Goal: Use online tool/utility: Utilize a website feature to perform a specific function

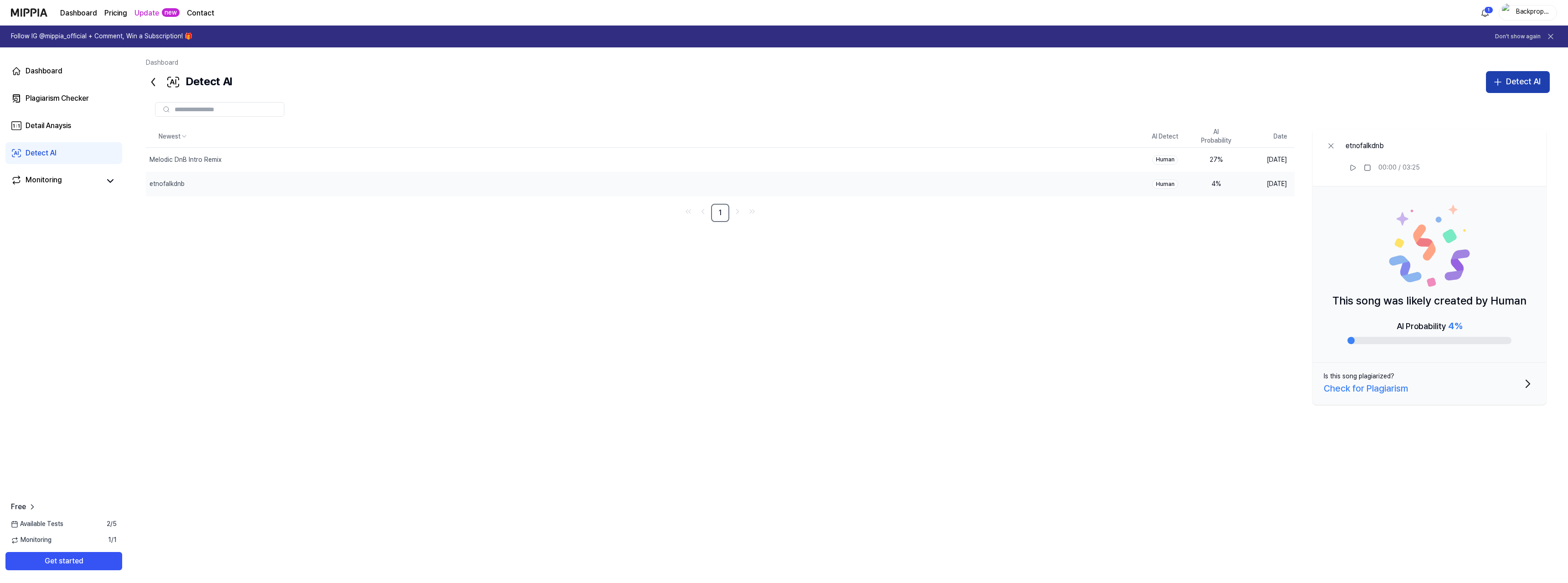
click at [1510, 81] on div "Detect AI" at bounding box center [1523, 82] width 35 height 13
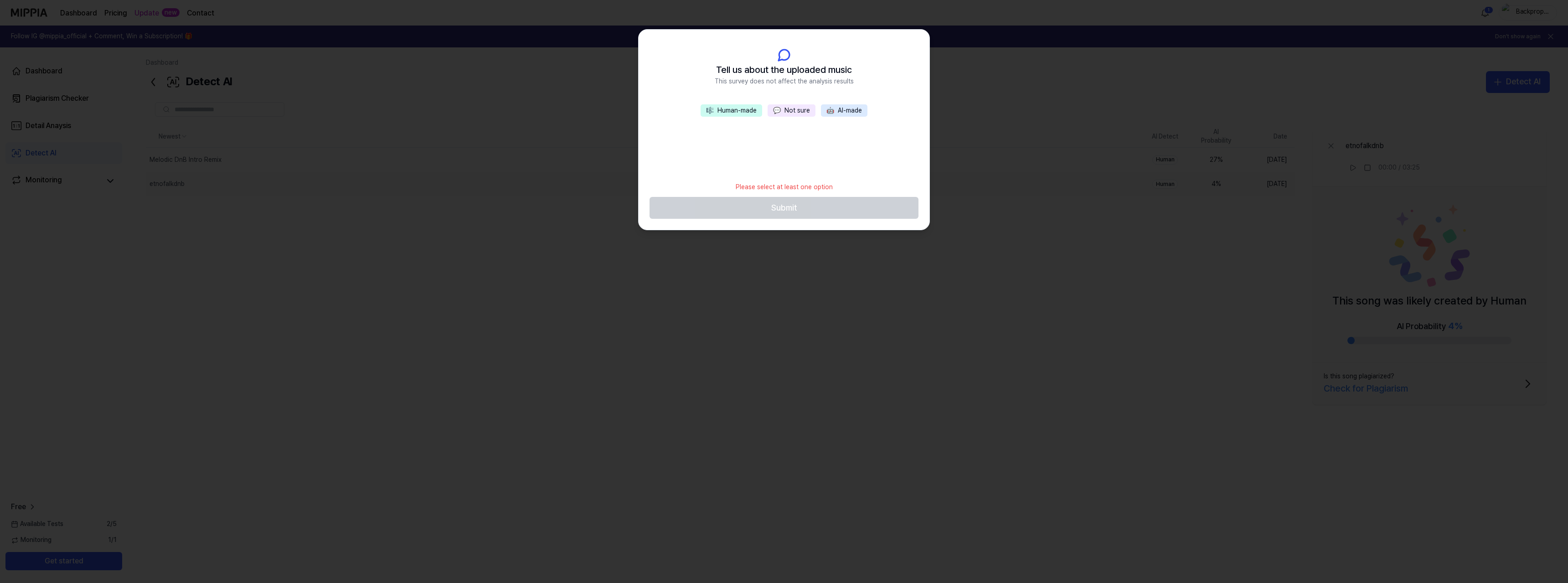
click at [834, 111] on span "🤖" at bounding box center [831, 110] width 8 height 7
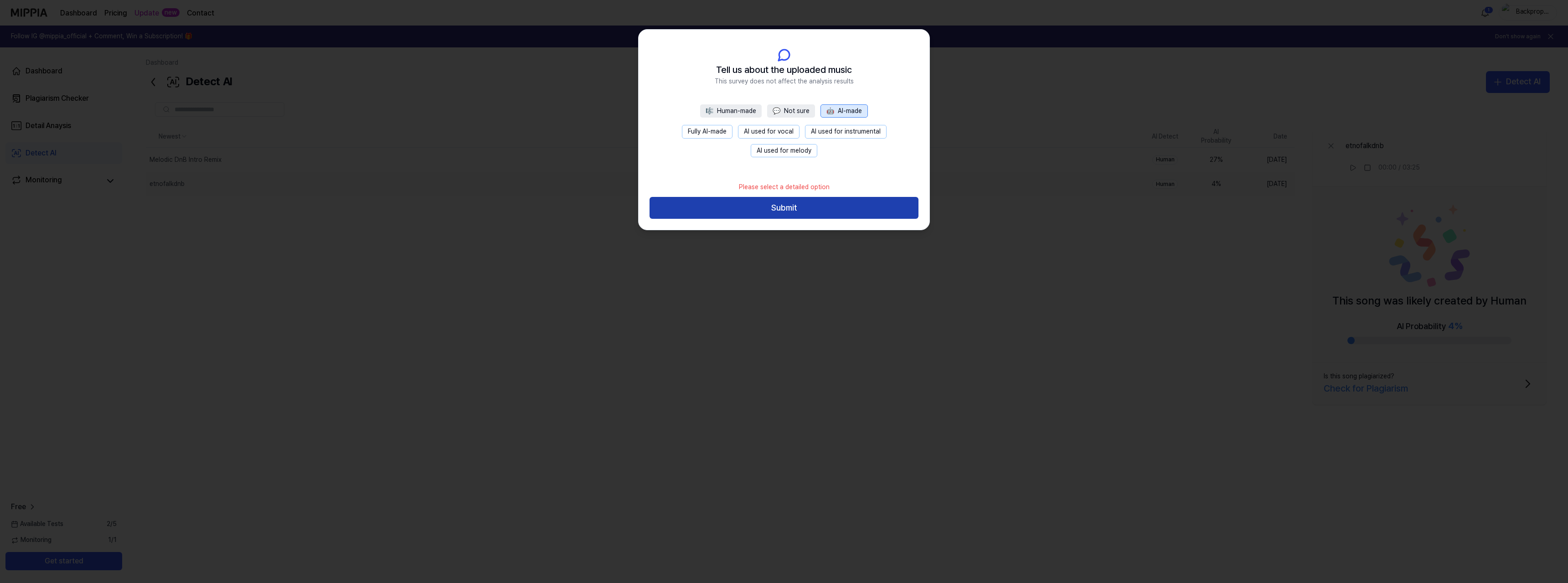
click at [785, 208] on button "Submit" at bounding box center [784, 208] width 269 height 22
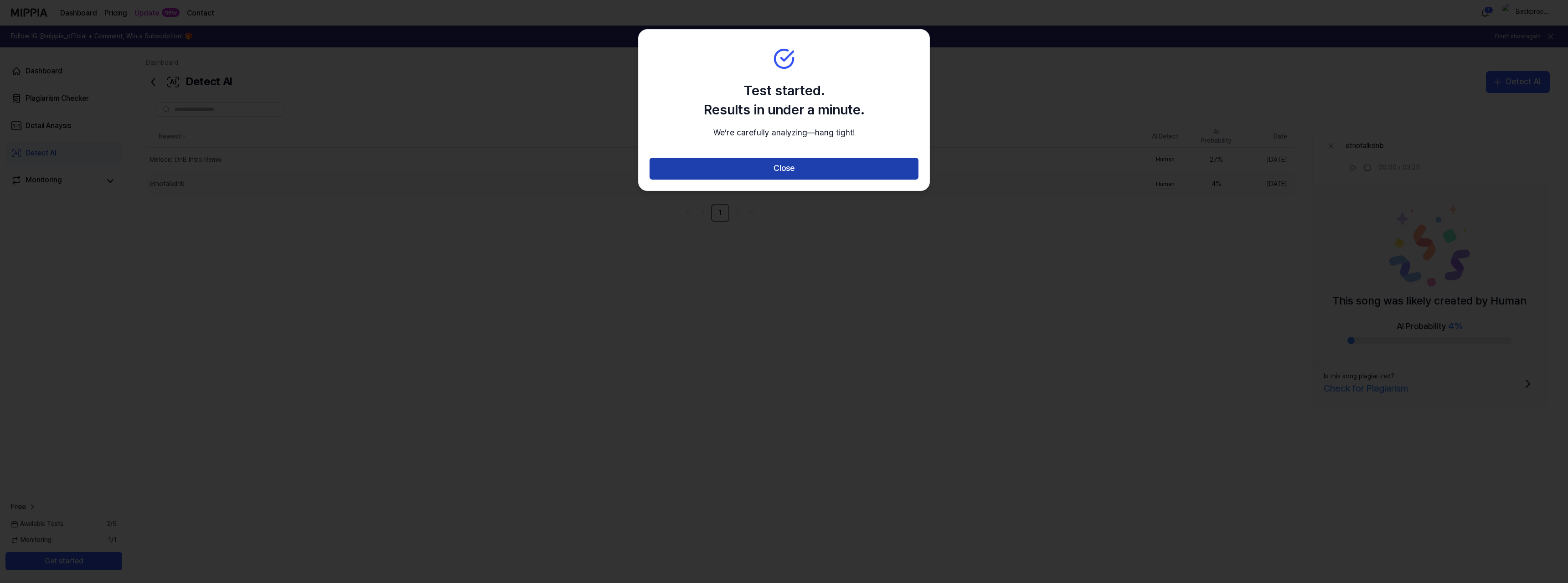
click at [786, 180] on button "Close" at bounding box center [784, 169] width 269 height 22
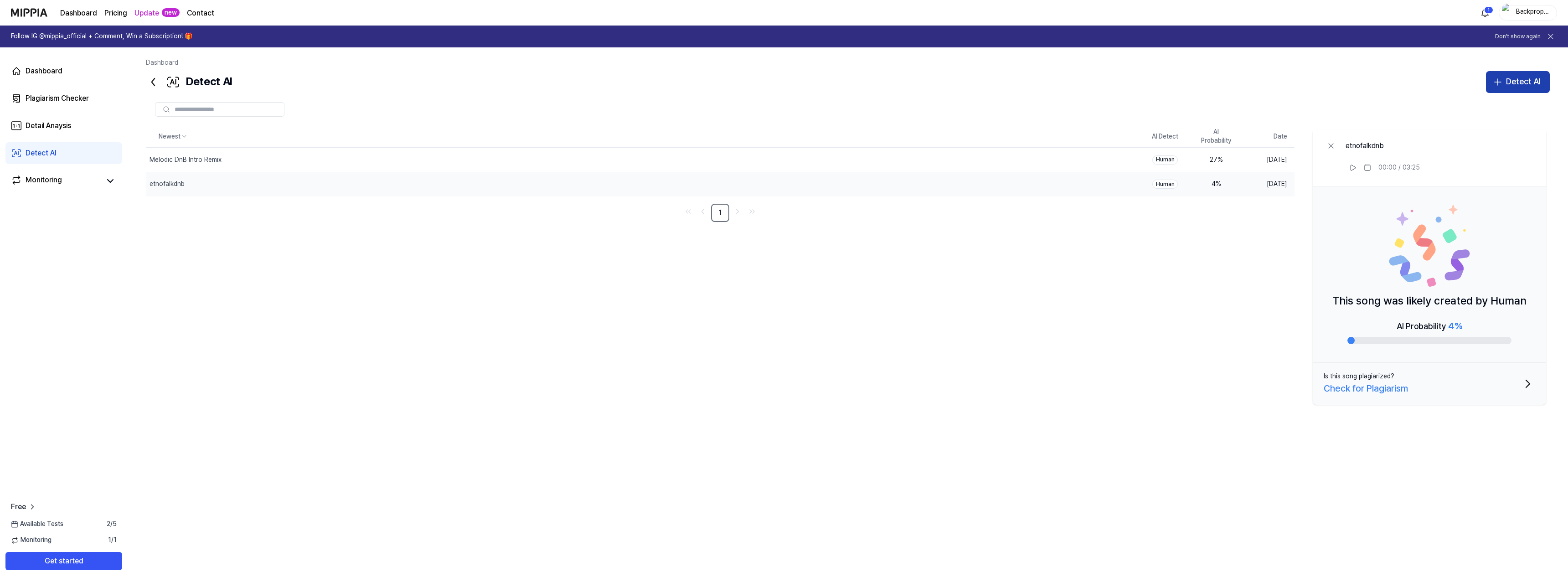
click at [1509, 81] on div "Detect AI" at bounding box center [1523, 82] width 35 height 13
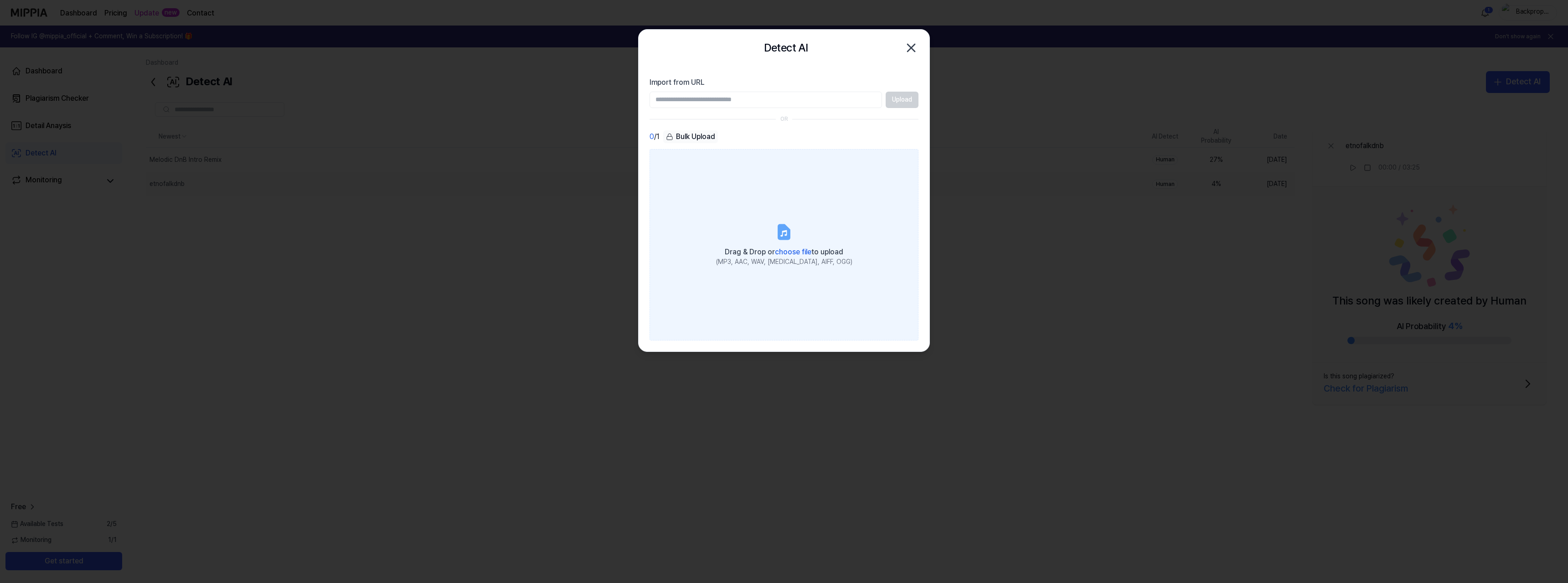
click at [777, 235] on icon at bounding box center [783, 232] width 18 height 18
click at [0, 0] on input "Drag & Drop or choose file to upload (MP3, AAC, WAV, [MEDICAL_DATA], AIFF, OGG)" at bounding box center [0, 0] width 0 height 0
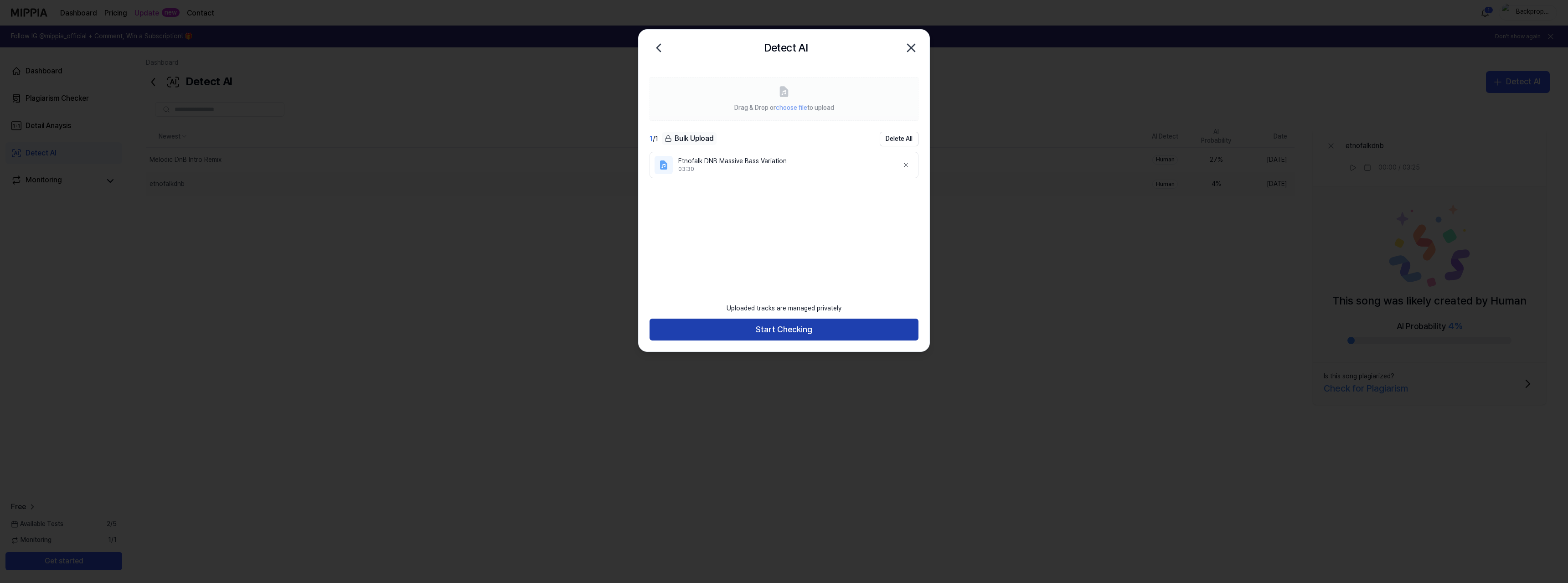
click at [762, 324] on button "Start Checking" at bounding box center [784, 329] width 269 height 22
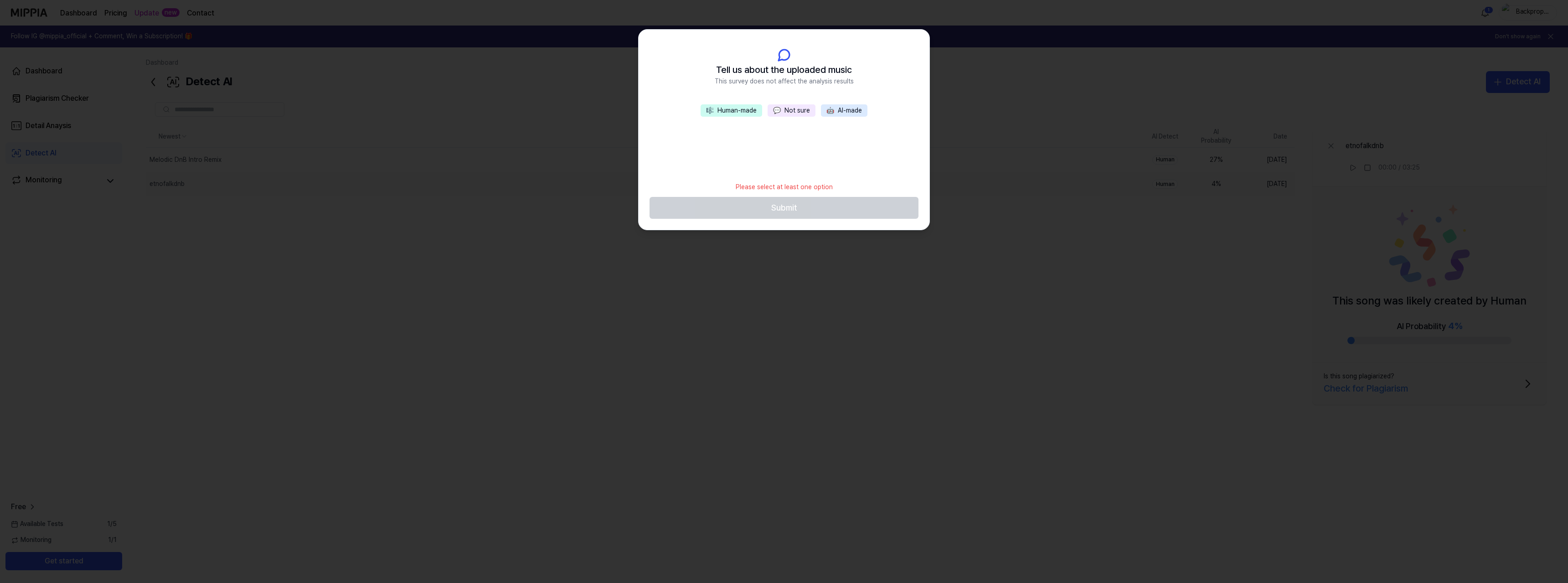
click at [850, 109] on button "🤖 AI-made" at bounding box center [845, 111] width 47 height 13
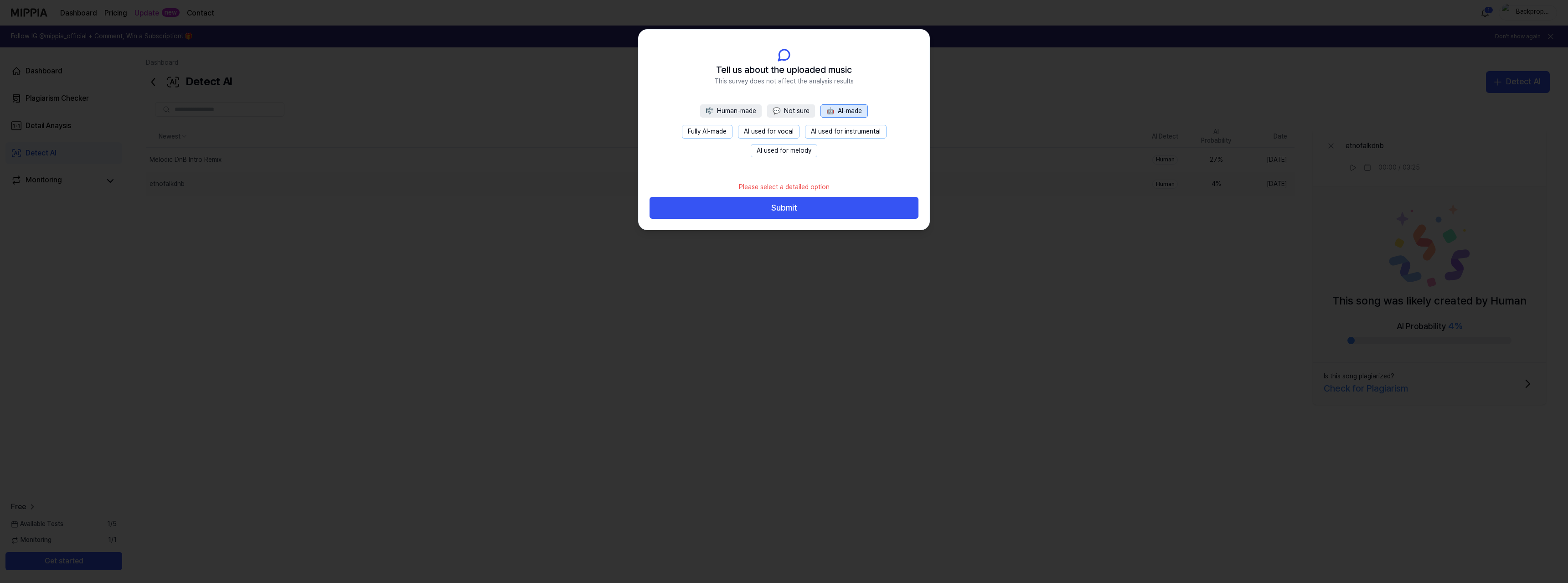
click at [711, 132] on button "Fully AI-made" at bounding box center [707, 132] width 51 height 14
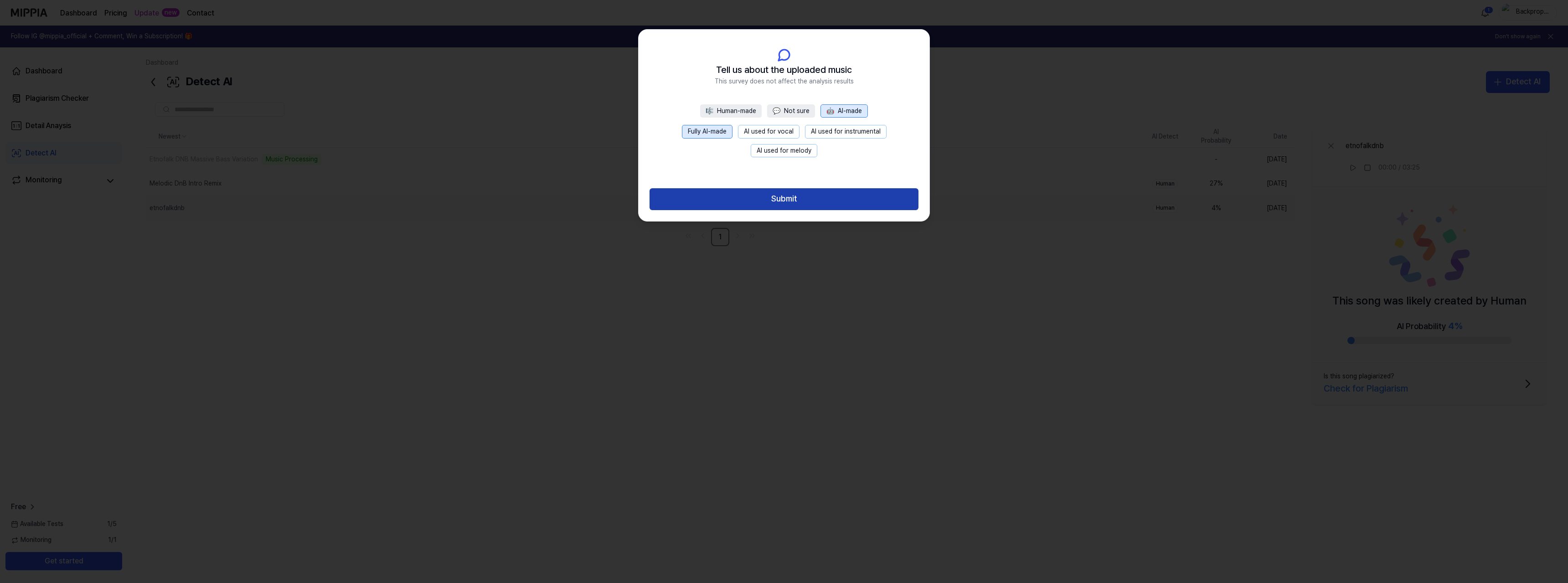
click at [772, 199] on button "Submit" at bounding box center [784, 199] width 269 height 22
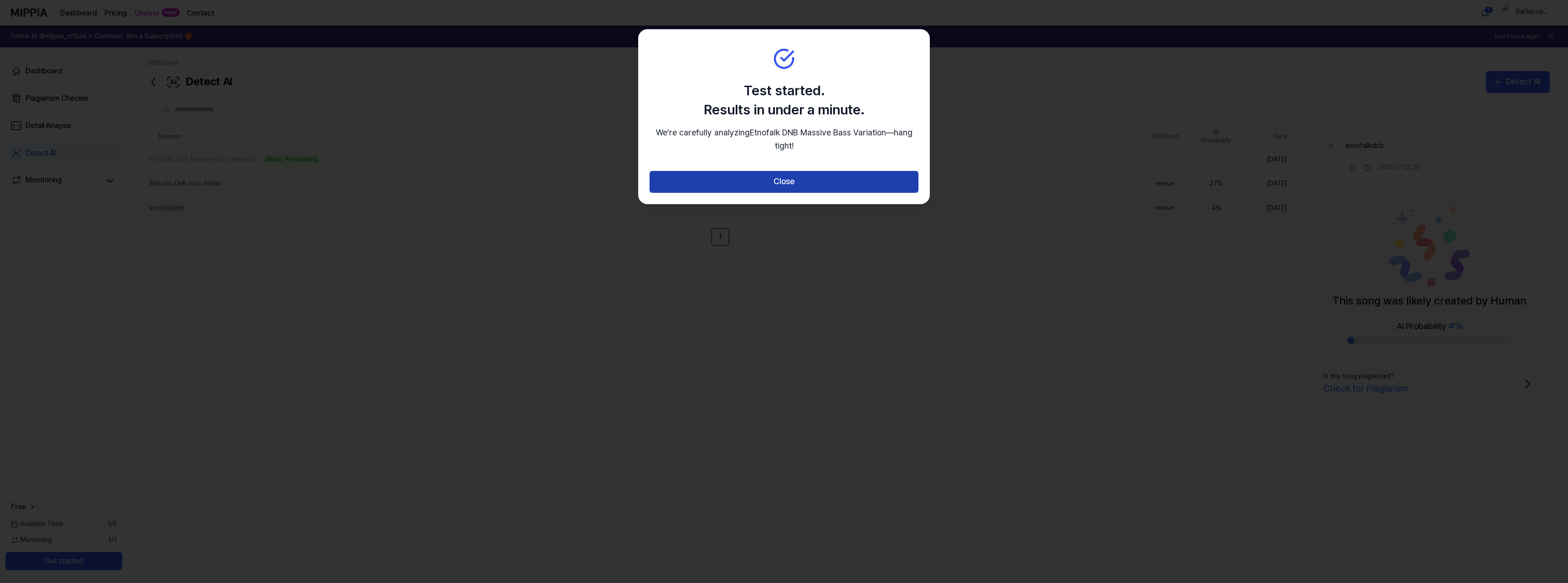
click at [805, 186] on button "Close" at bounding box center [784, 182] width 269 height 22
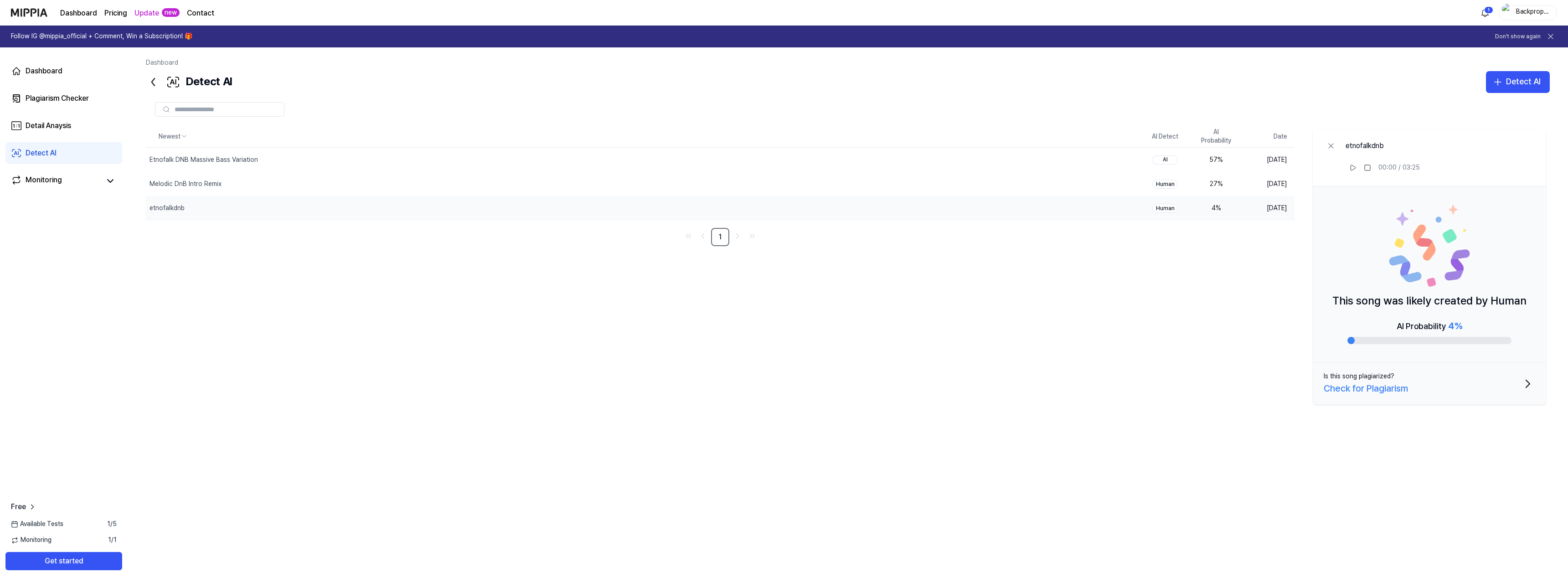
click at [453, 85] on div "Detect AI Detect AI" at bounding box center [848, 82] width 1404 height 22
click at [341, 154] on div "Etnofalk DNB Massive Bass Variation" at bounding box center [622, 160] width 953 height 24
click at [365, 352] on div "Newest AI Detect AI Probability Date Etnofalk DNB Massive Bass Variation Delete…" at bounding box center [848, 315] width 1404 height 379
